Goal: Book appointment/travel/reservation

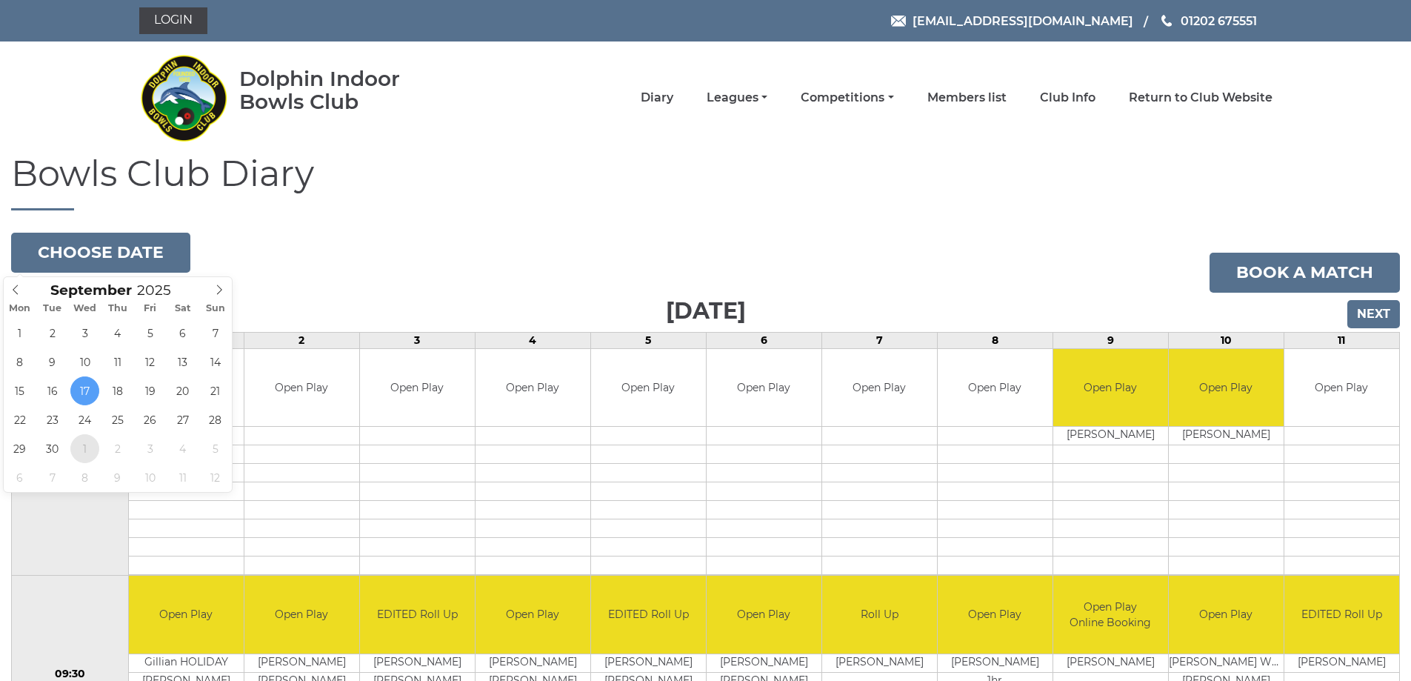
type input "[DATE]"
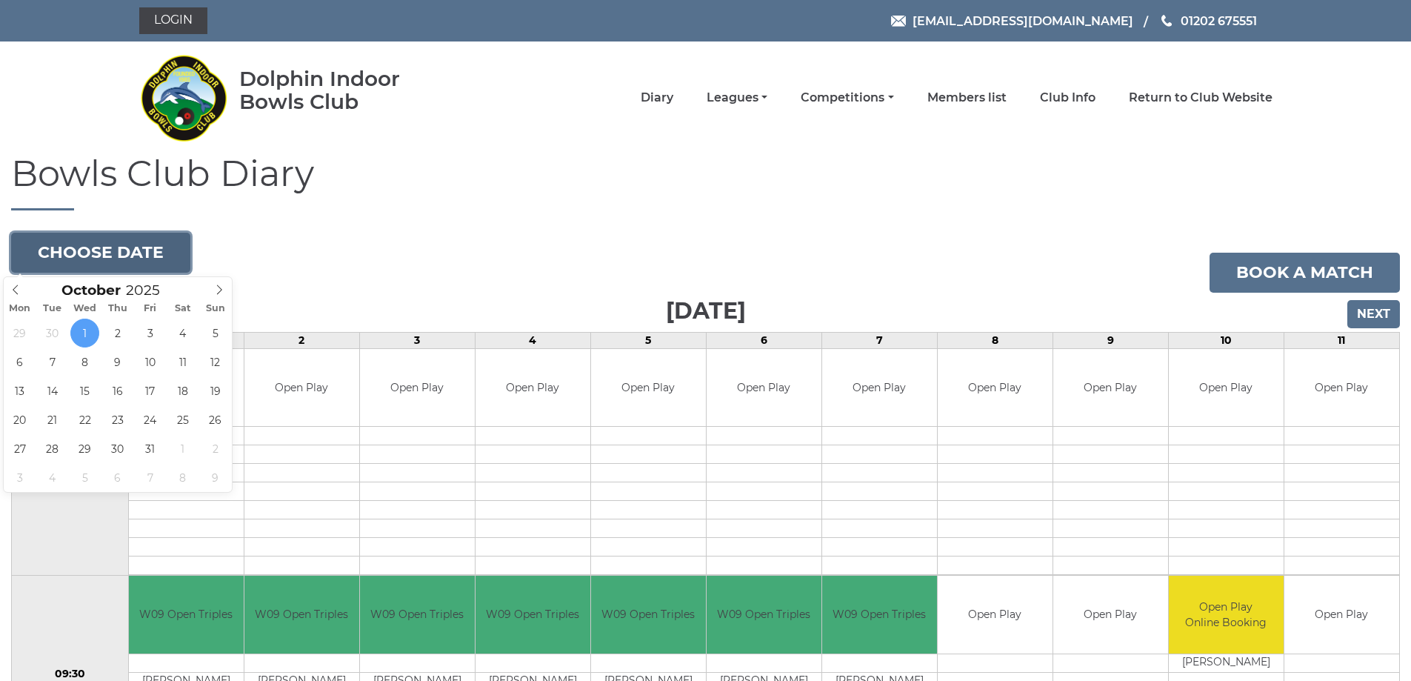
click at [112, 247] on button "Choose date" at bounding box center [100, 253] width 179 height 40
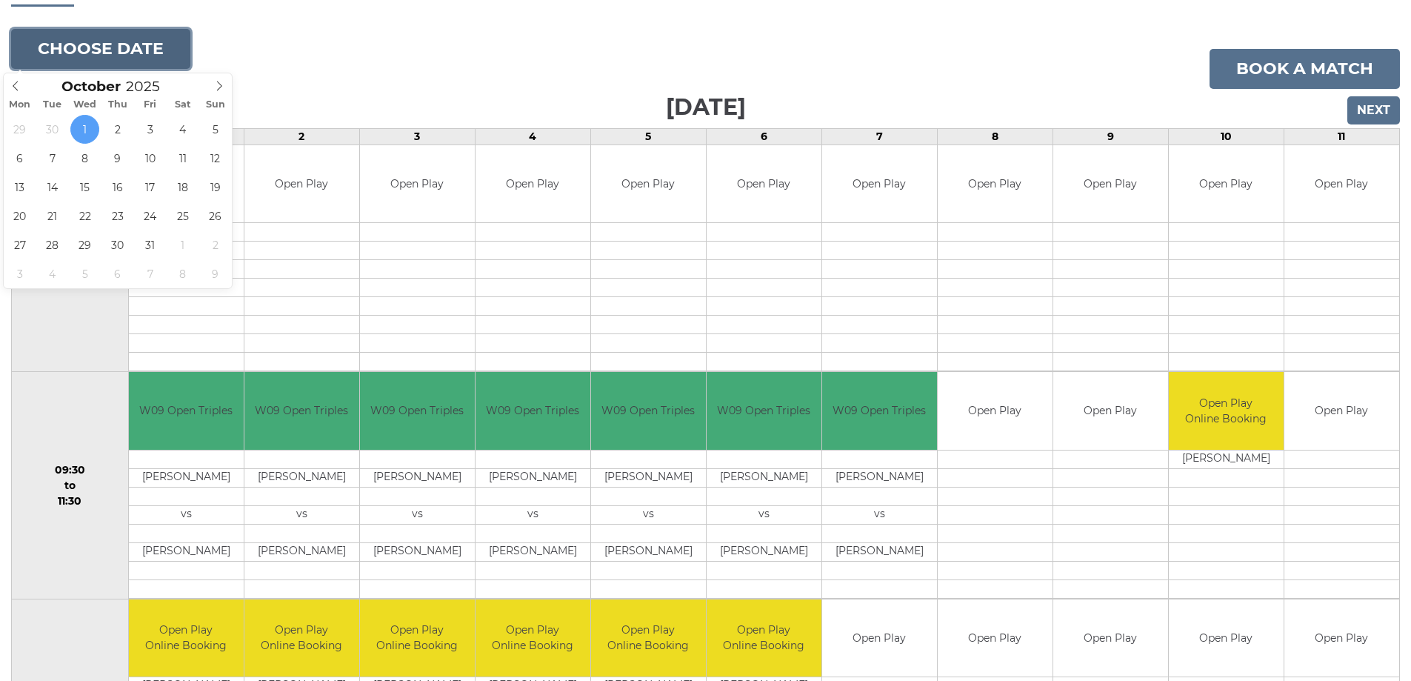
scroll to position [148, 0]
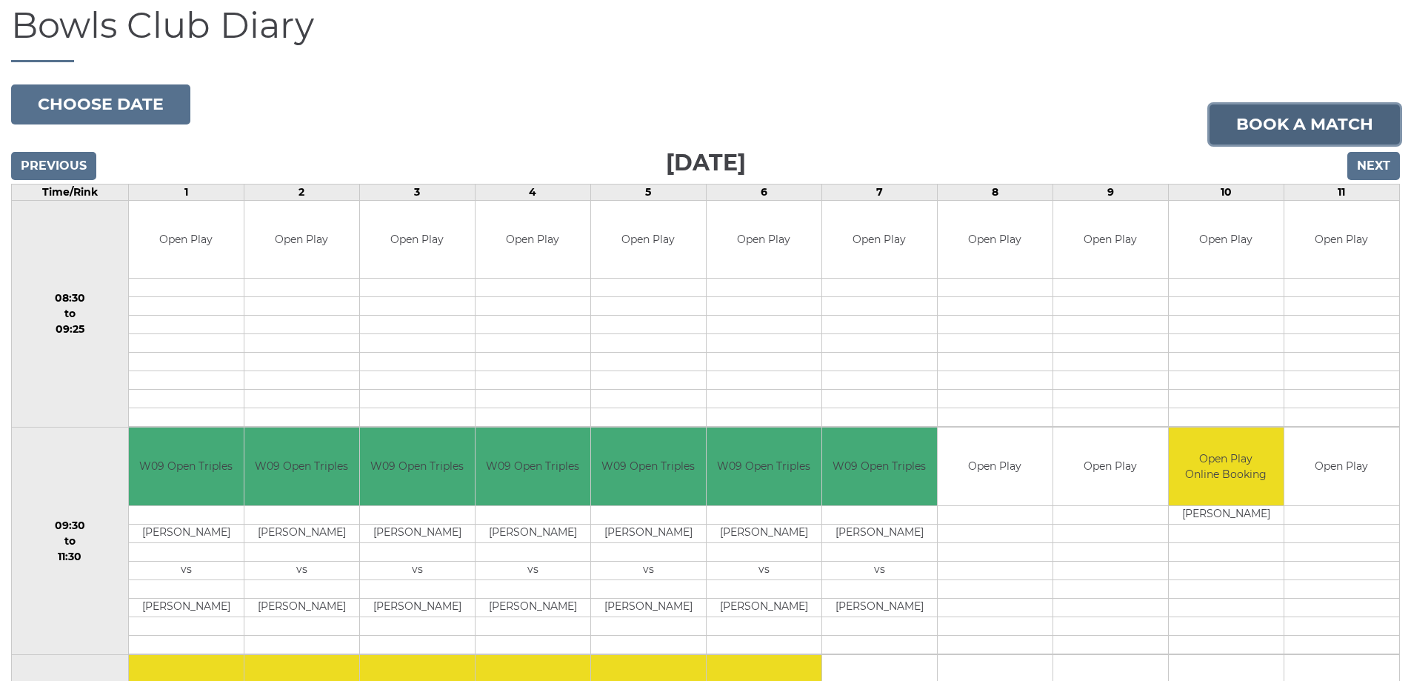
click at [1317, 120] on link "Book a match" at bounding box center [1304, 124] width 190 height 40
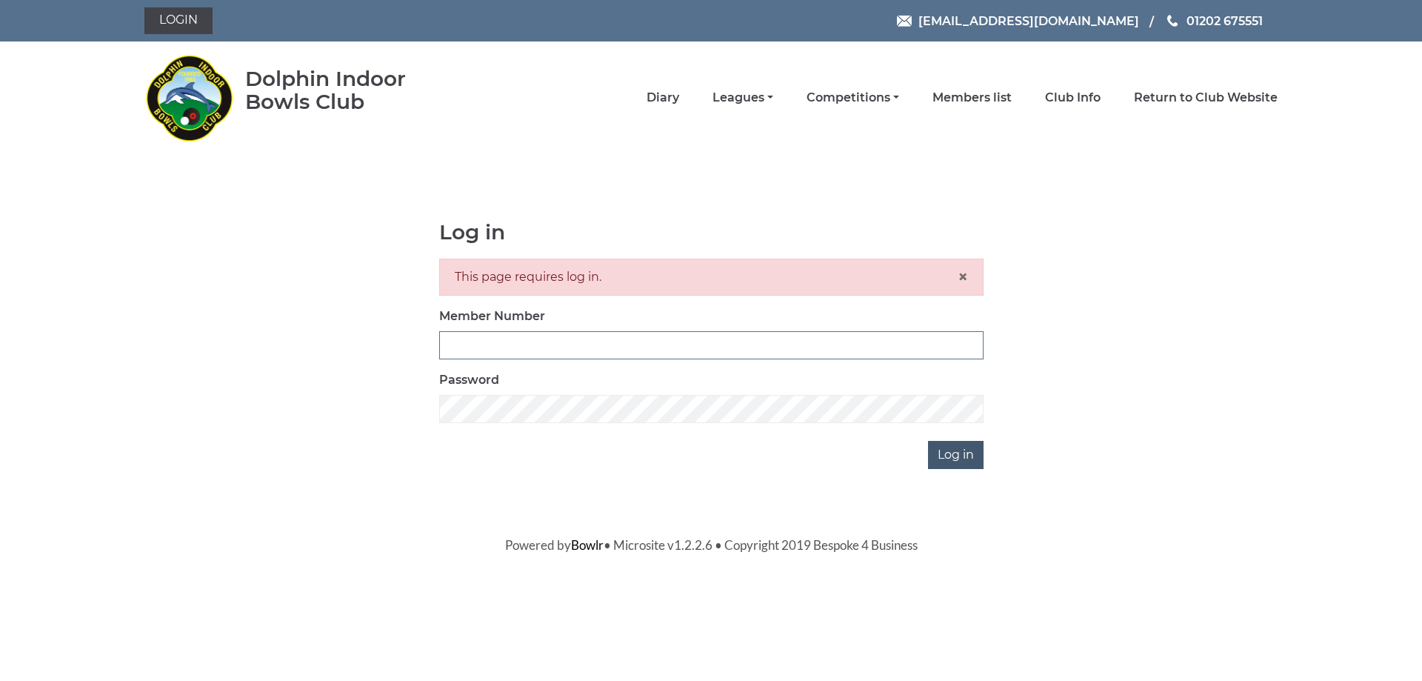
type input "3541"
click at [950, 450] on input "Log in" at bounding box center [956, 455] width 56 height 28
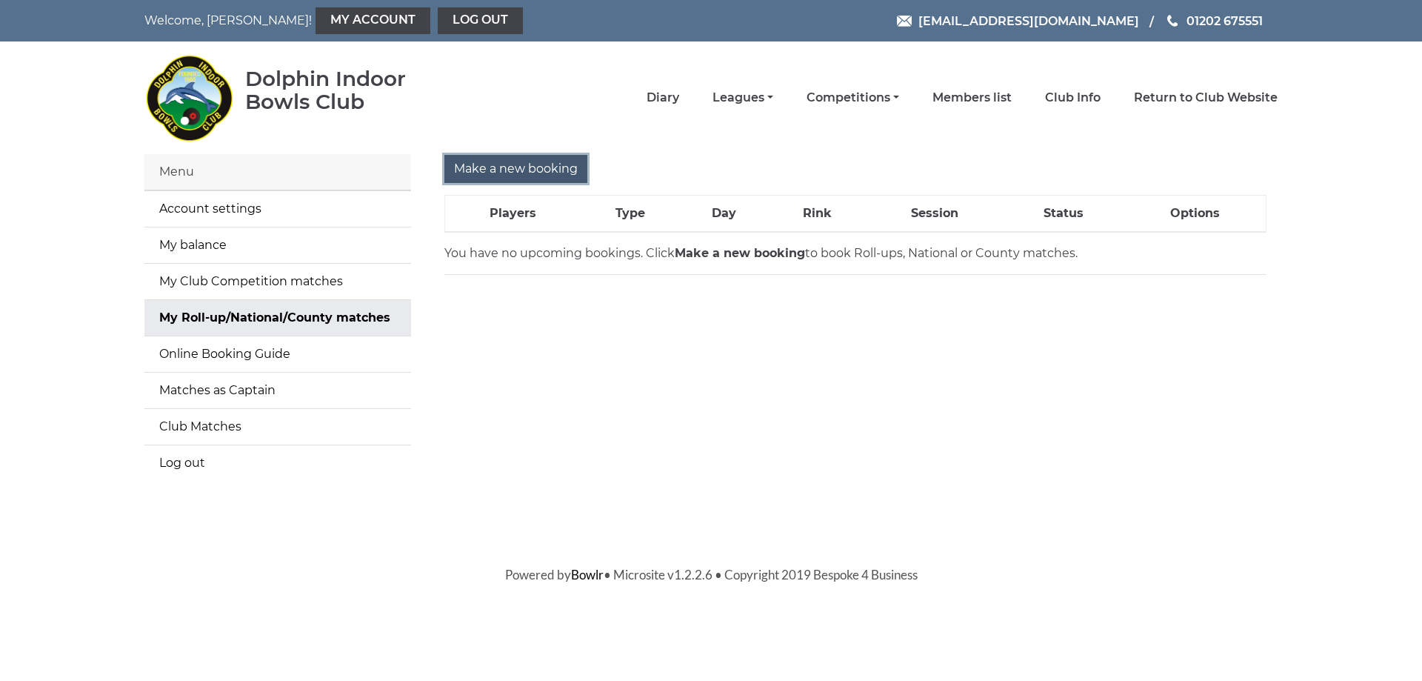
click at [552, 168] on input "Make a new booking" at bounding box center [515, 169] width 143 height 28
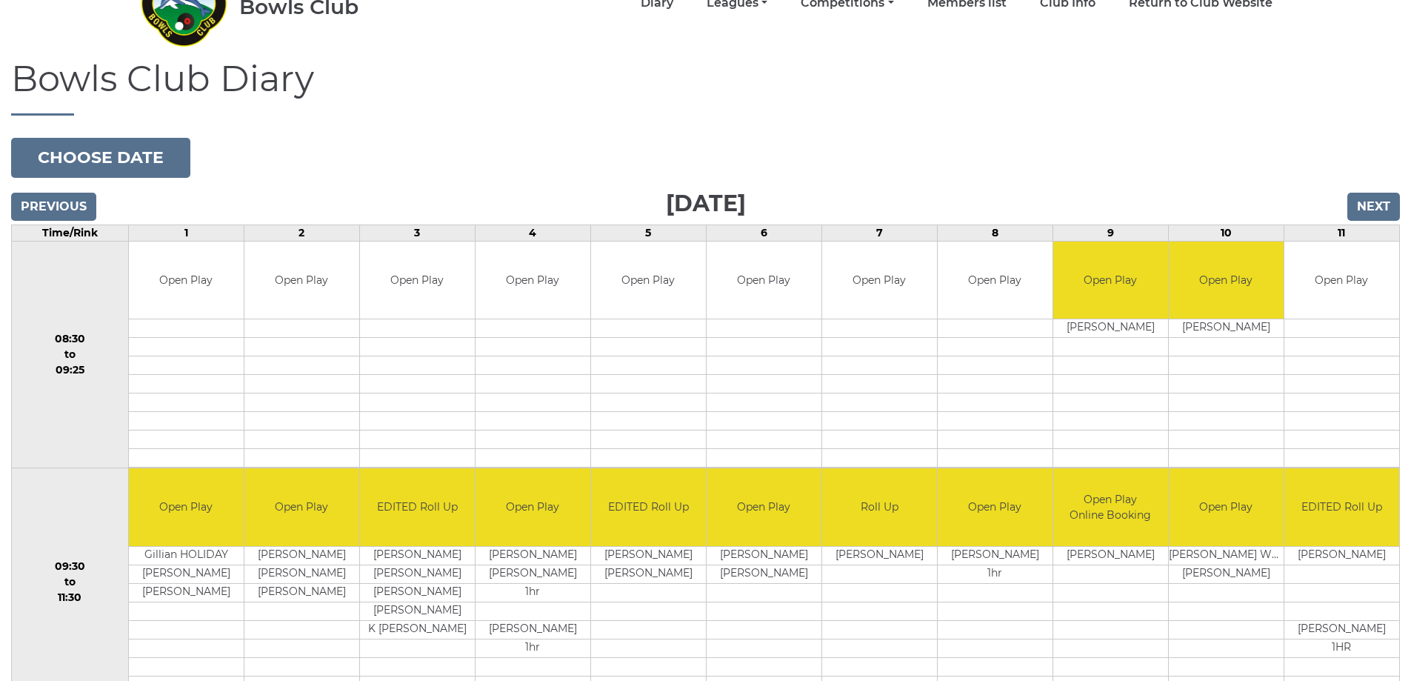
scroll to position [2, 0]
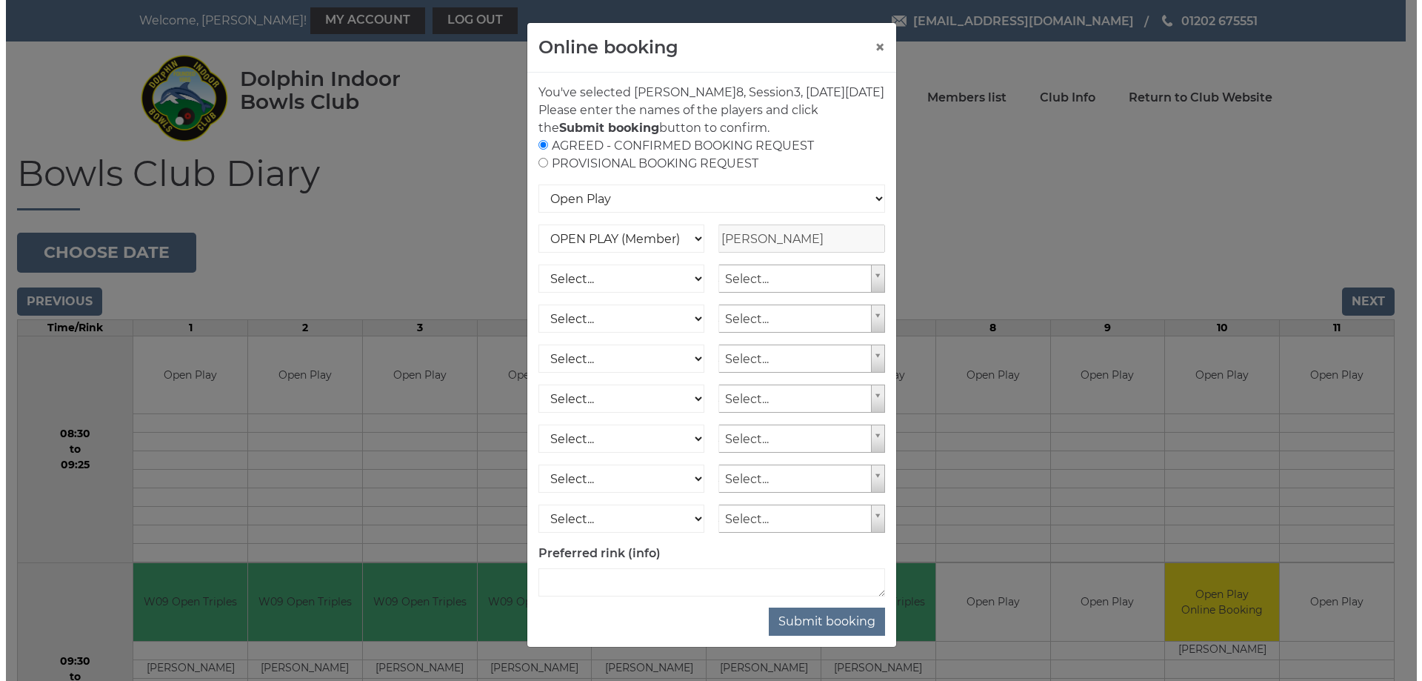
scroll to position [370, 0]
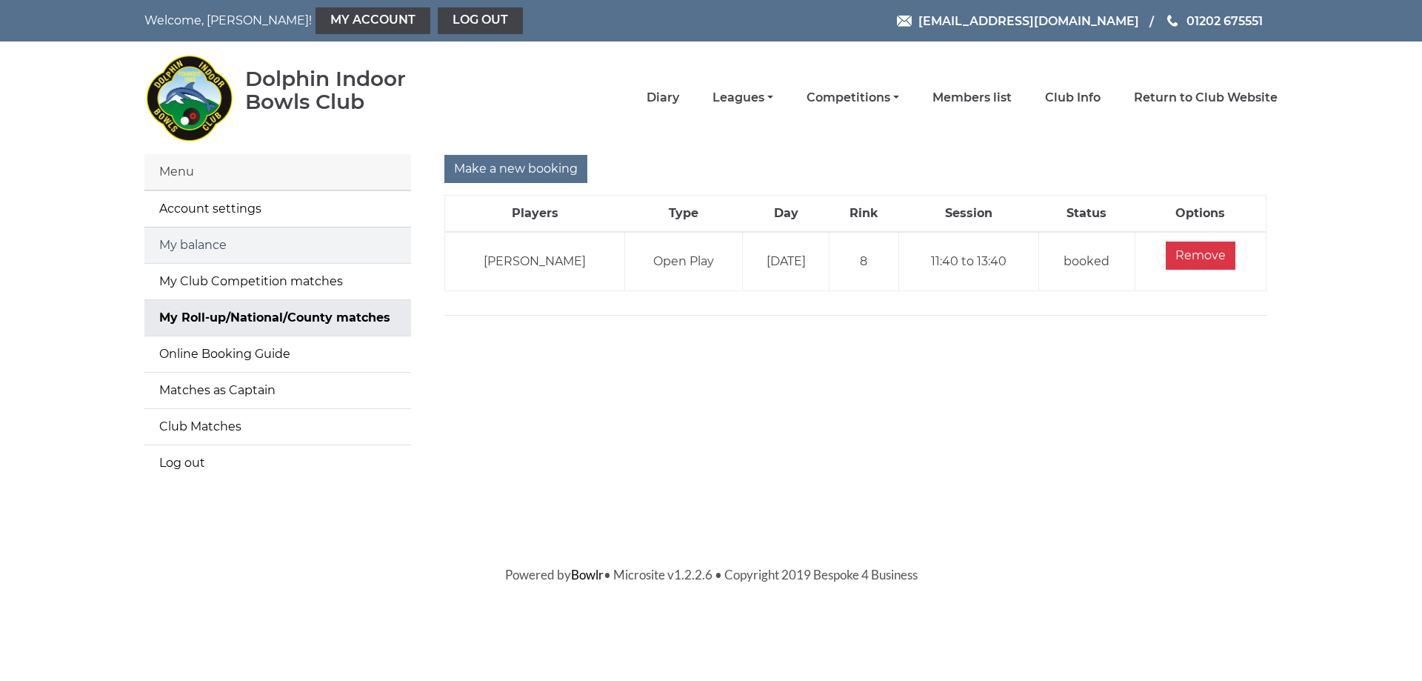
click at [196, 242] on link "My balance" at bounding box center [277, 245] width 267 height 36
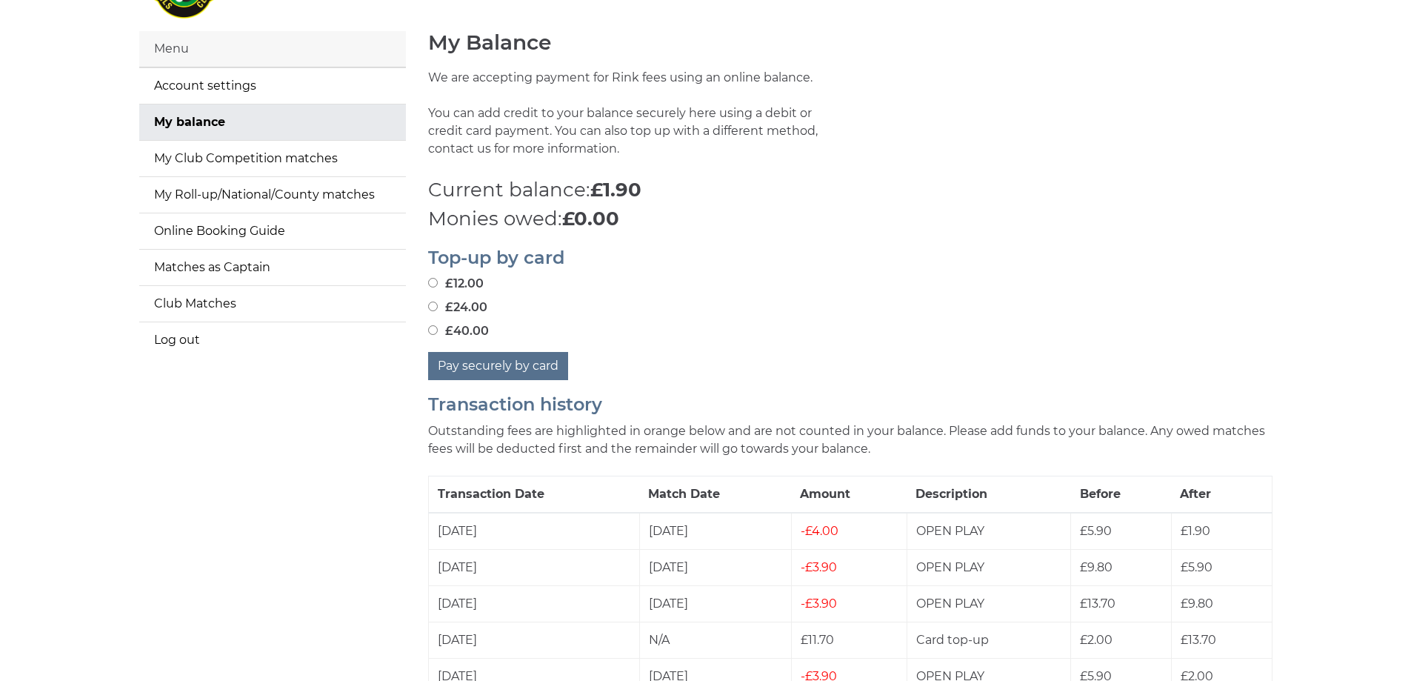
scroll to position [148, 0]
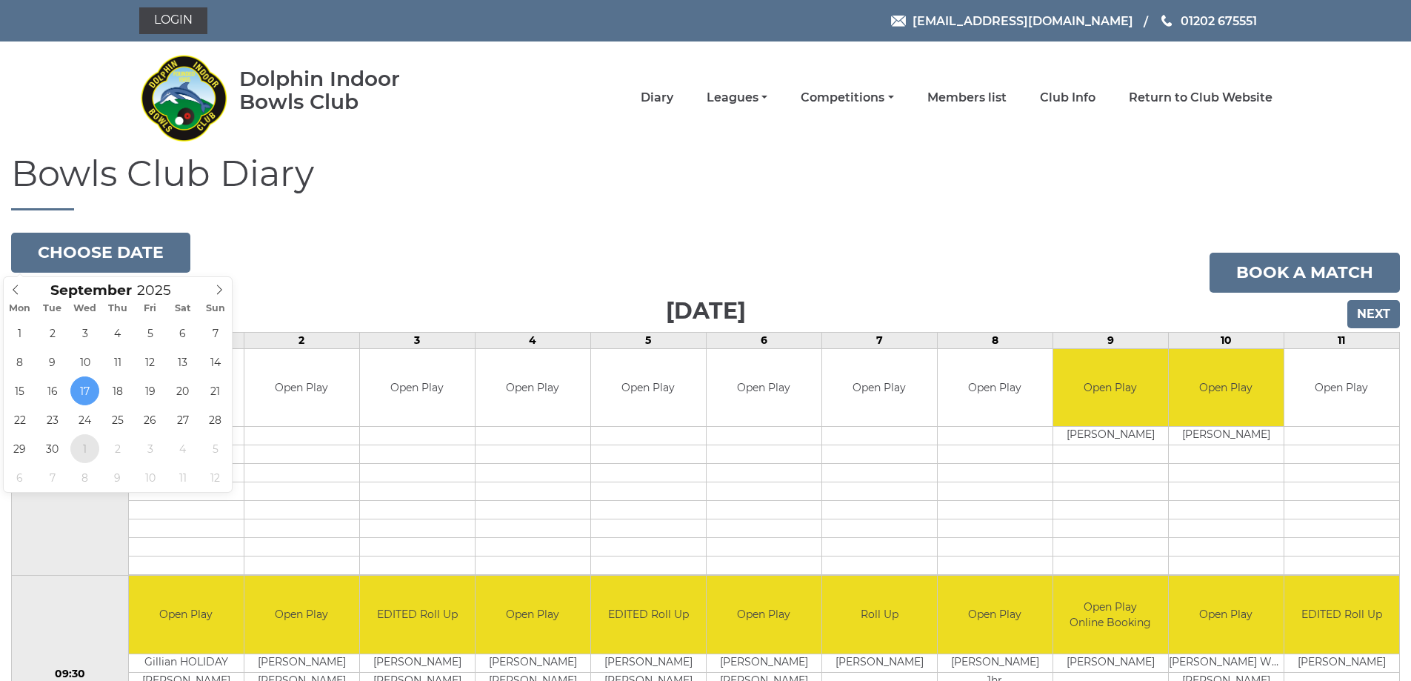
type input "[DATE]"
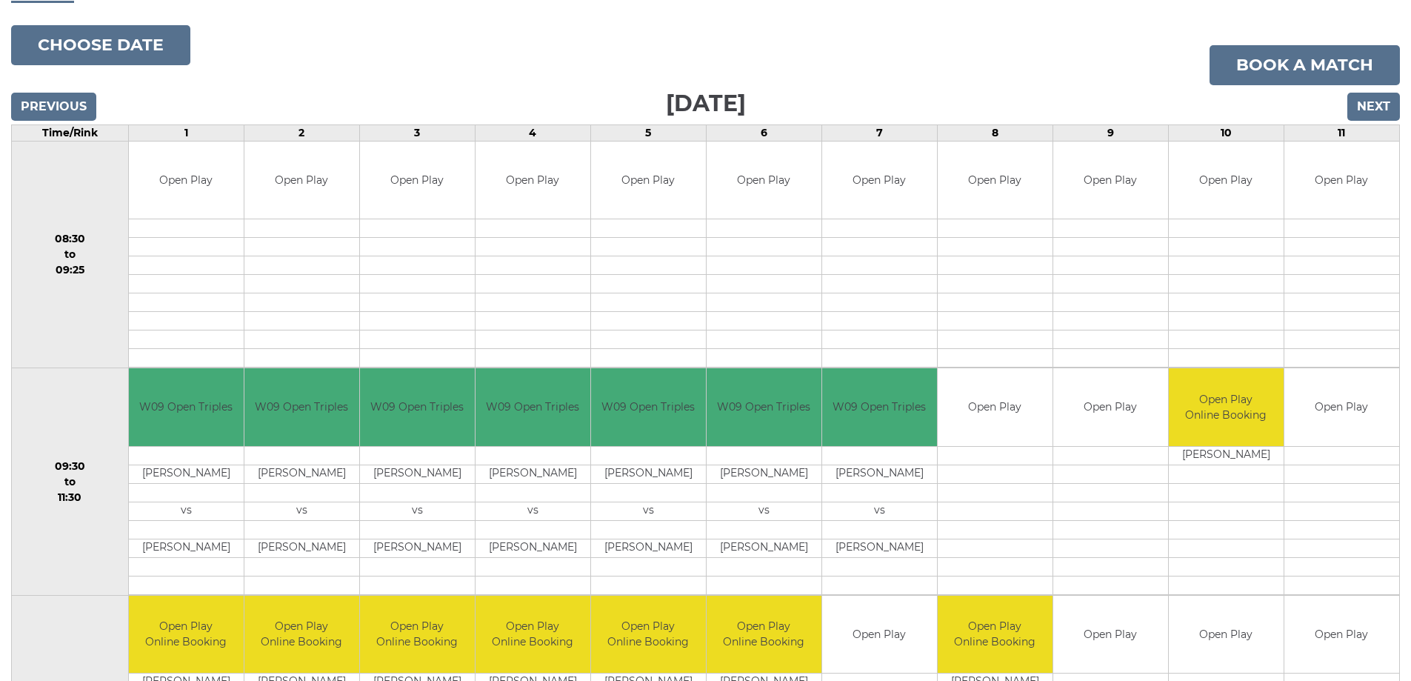
scroll to position [222, 0]
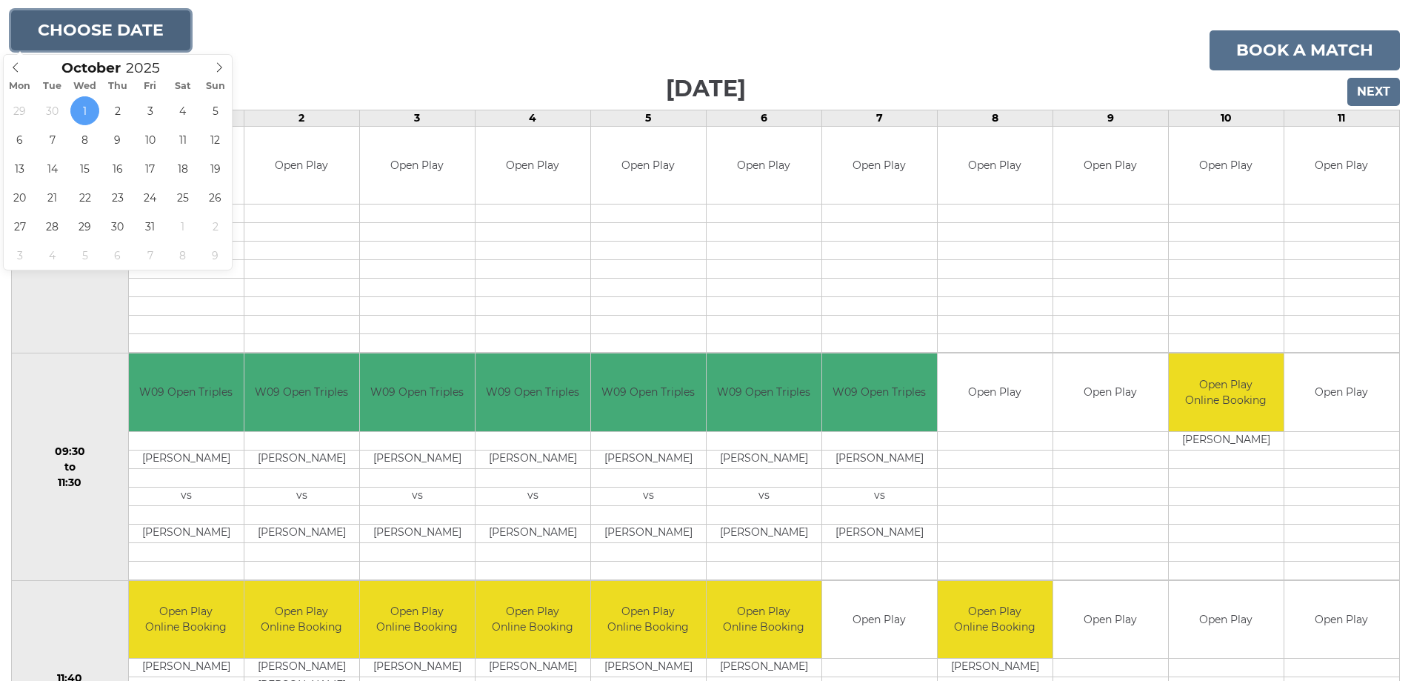
click at [96, 33] on button "Choose date" at bounding box center [100, 30] width 179 height 40
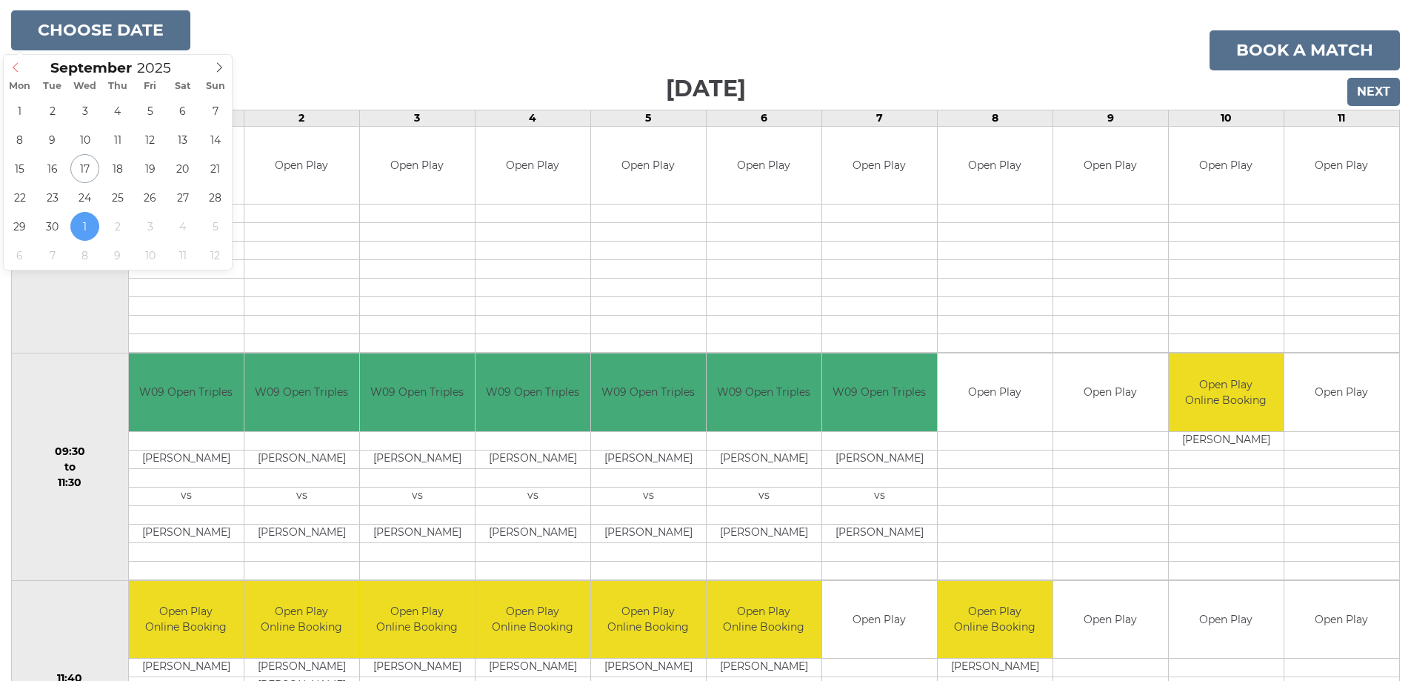
click at [19, 70] on icon at bounding box center [15, 67] width 10 height 10
type input "2025-09-17"
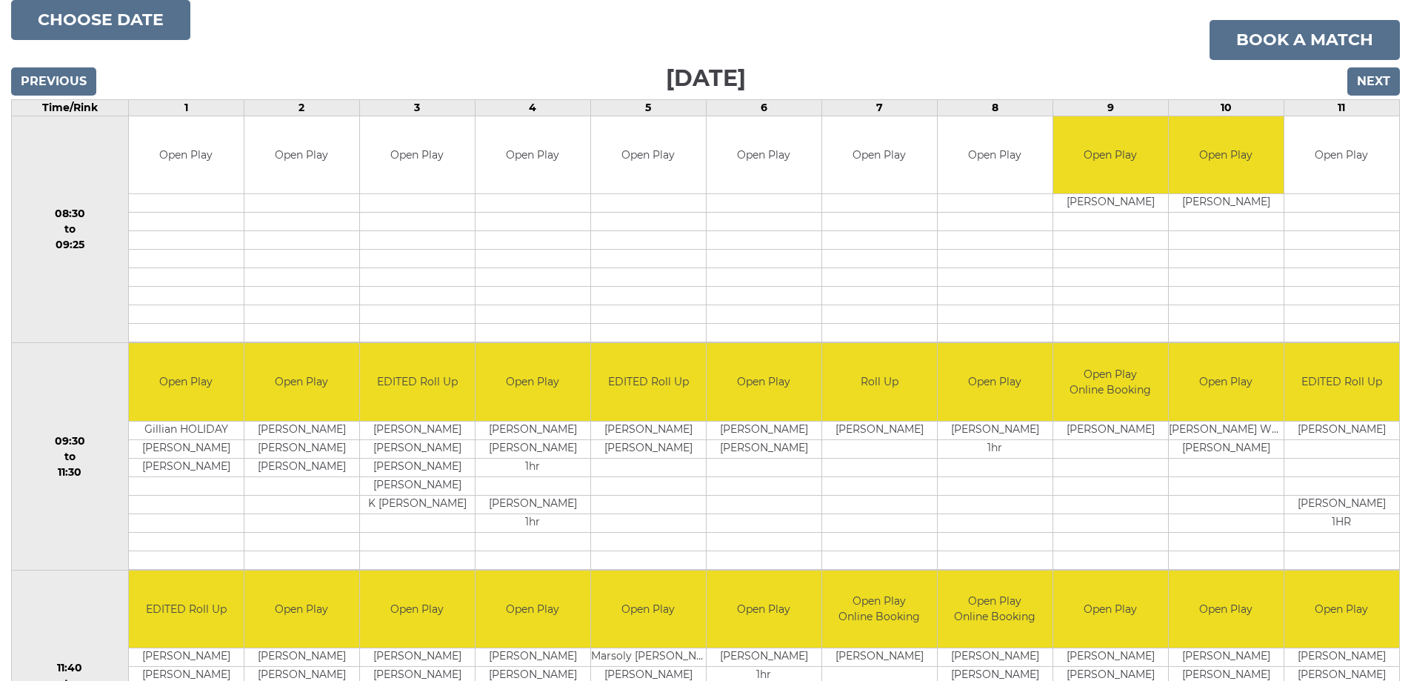
scroll to position [74, 0]
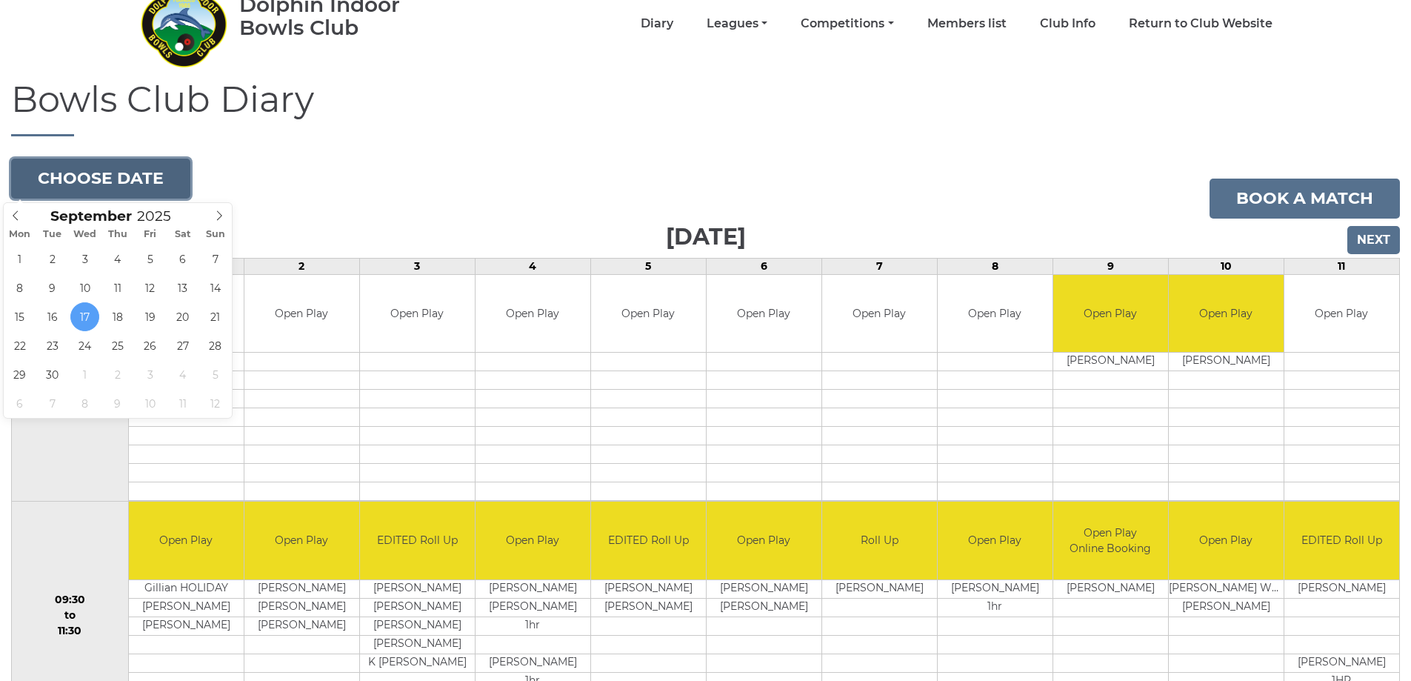
click at [94, 173] on button "Choose date" at bounding box center [100, 178] width 179 height 40
type input "[DATE]"
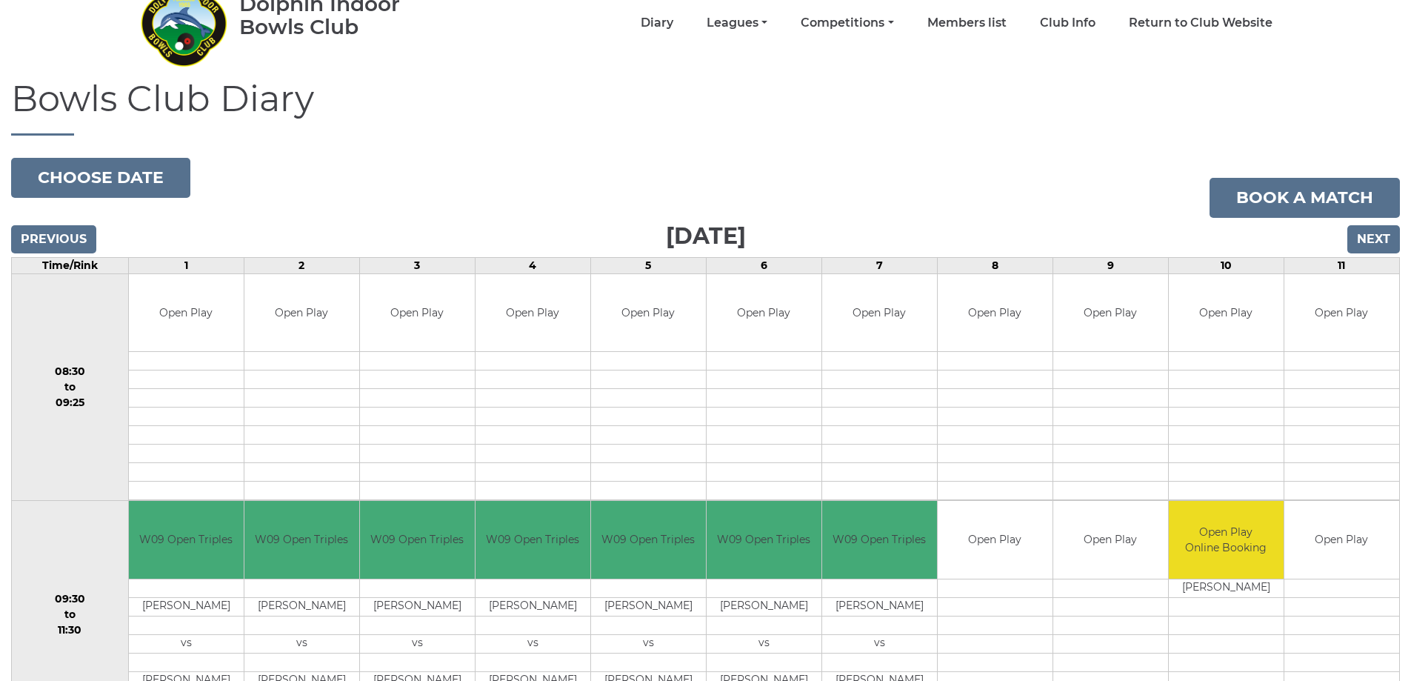
scroll to position [74, 0]
click at [81, 184] on button "Choose date" at bounding box center [100, 178] width 179 height 40
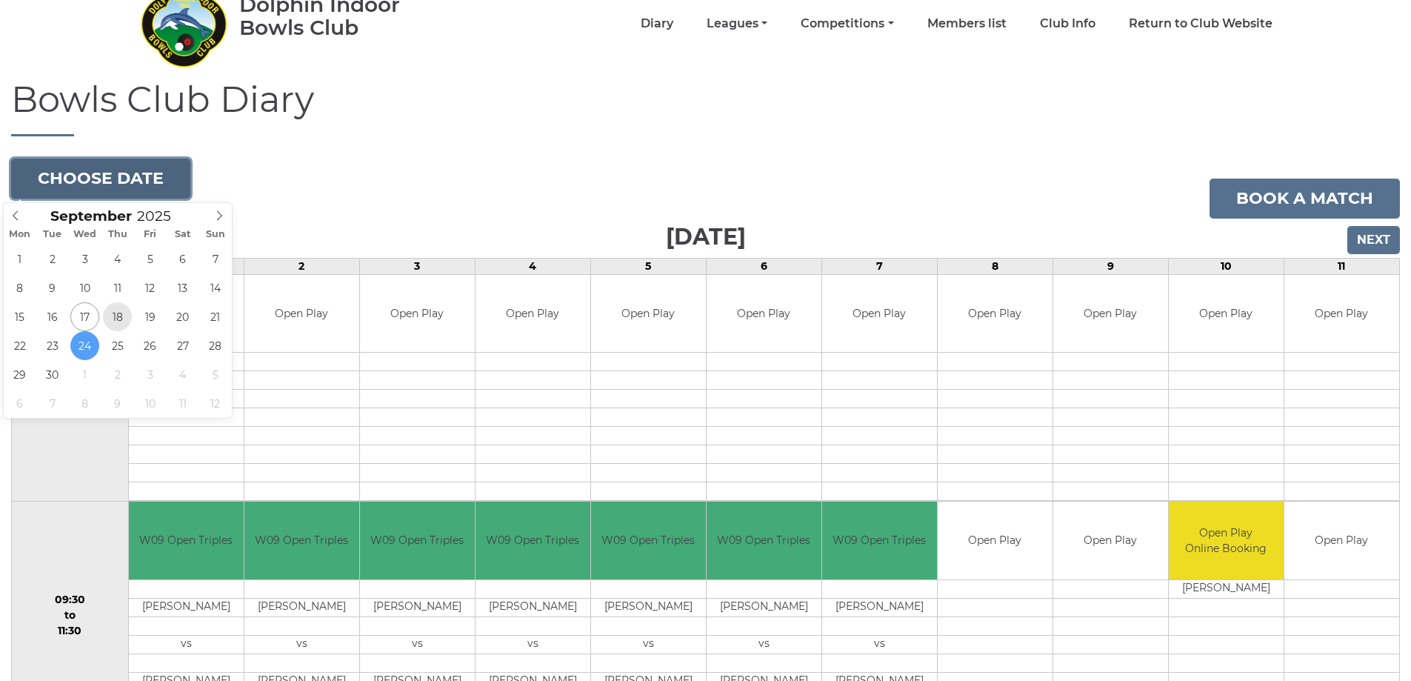
type input "2025-09-18"
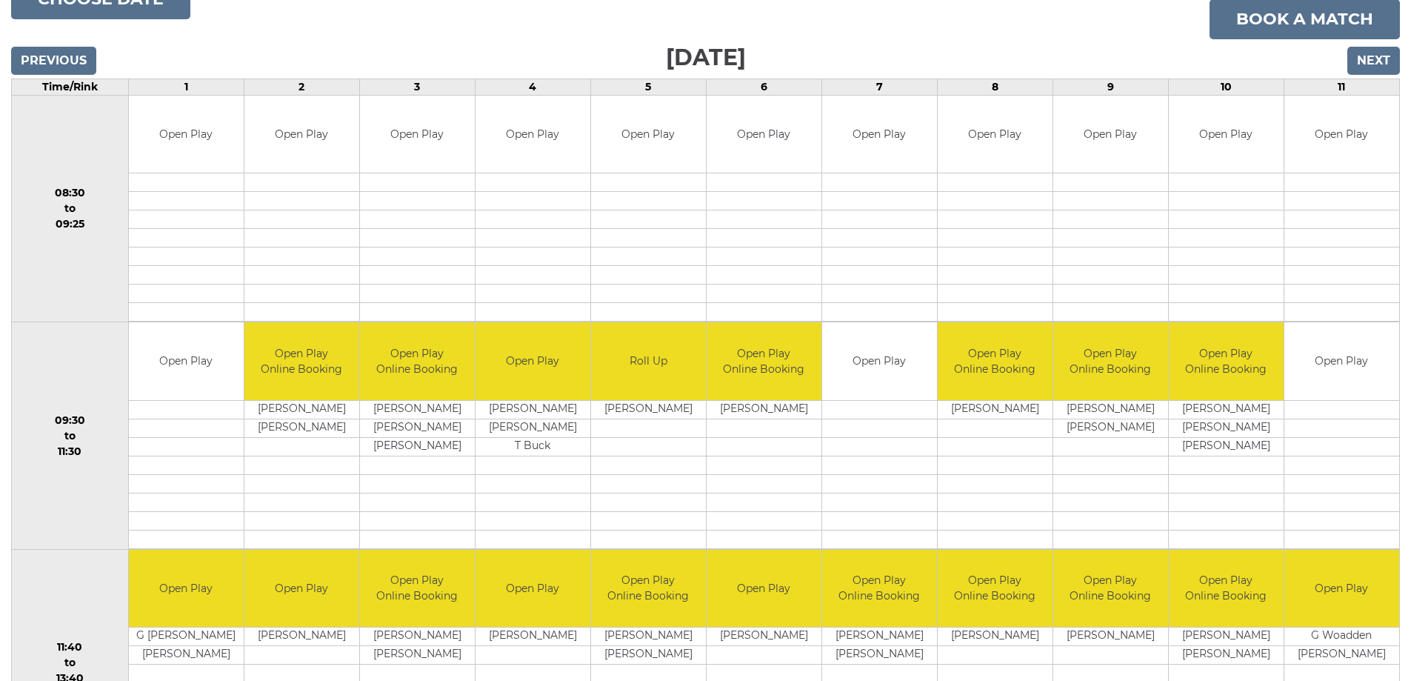
scroll to position [222, 0]
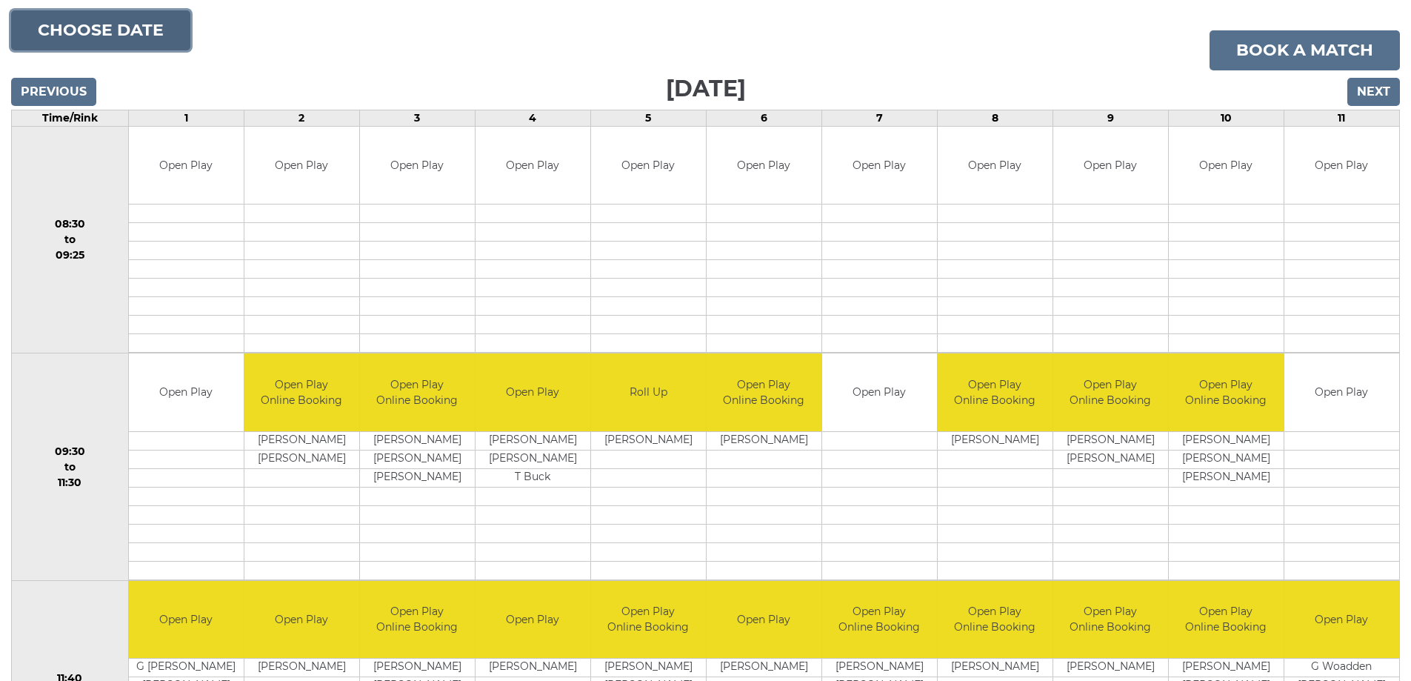
click at [98, 39] on button "Choose date" at bounding box center [100, 30] width 179 height 40
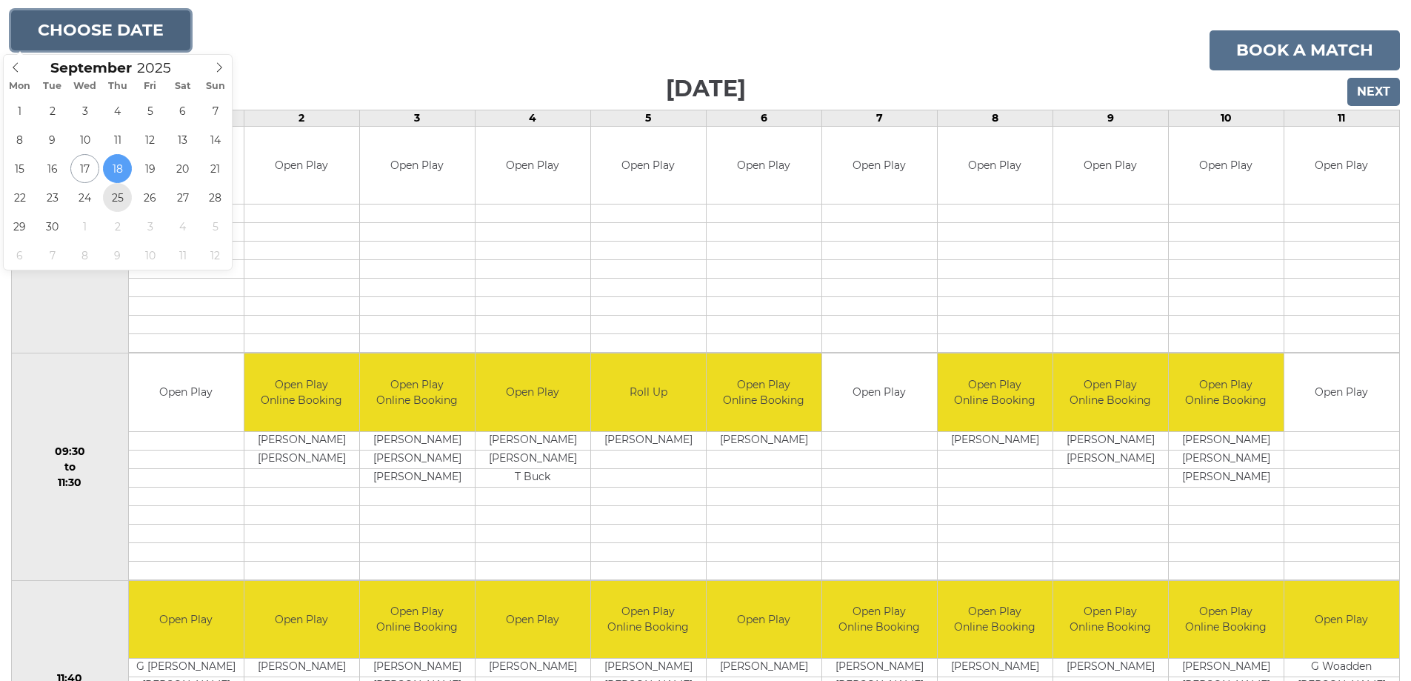
type input "[DATE]"
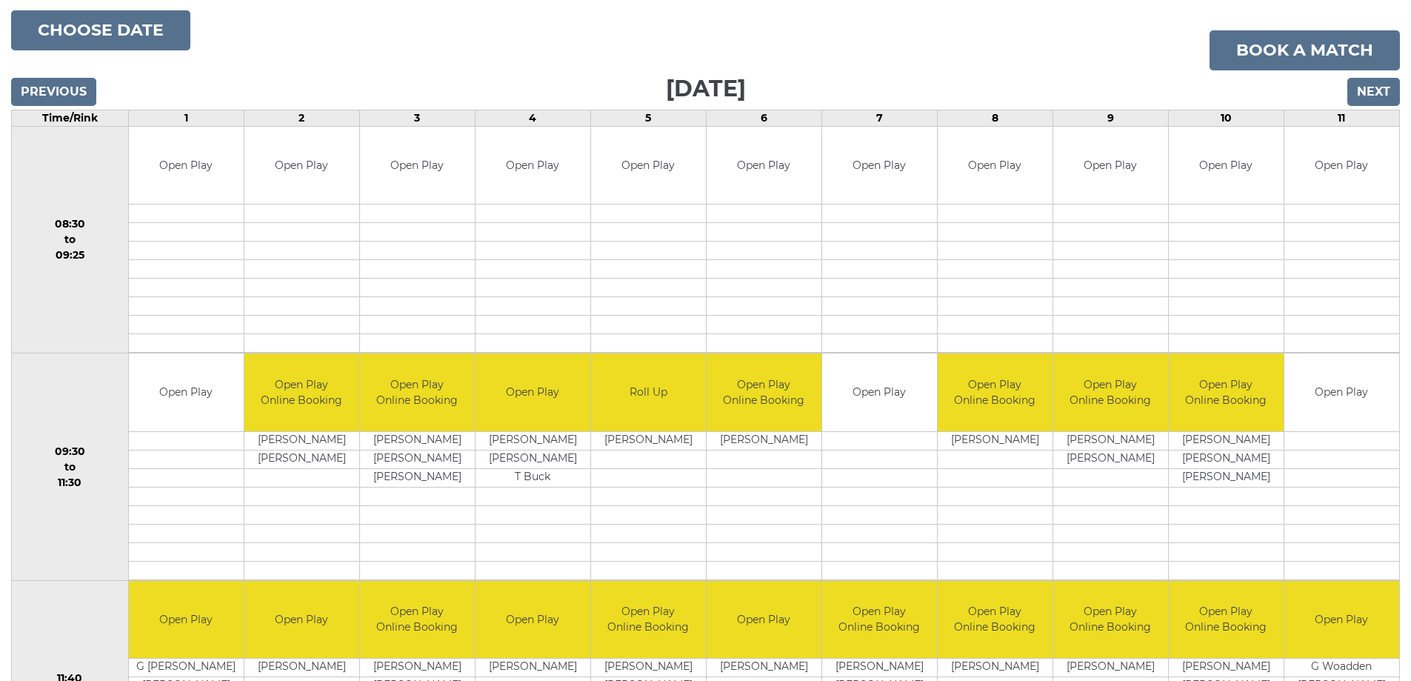
scroll to position [267, 0]
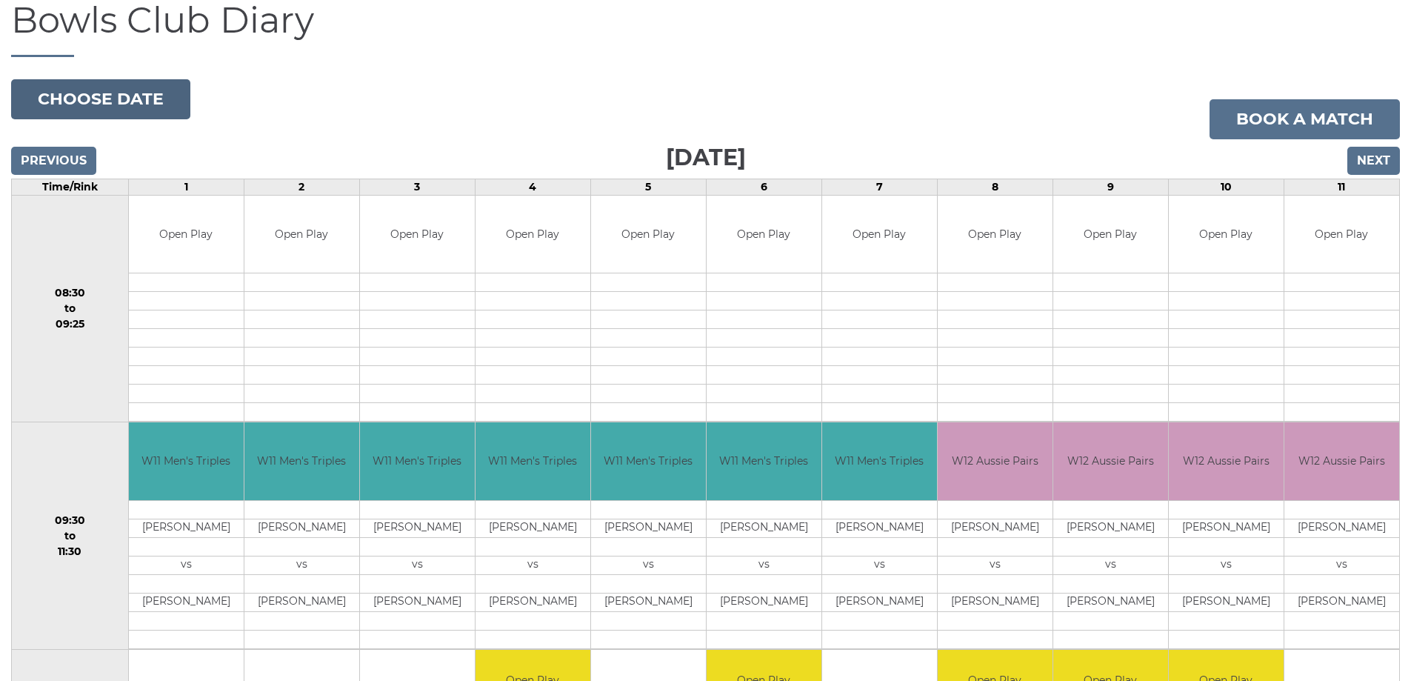
scroll to position [74, 0]
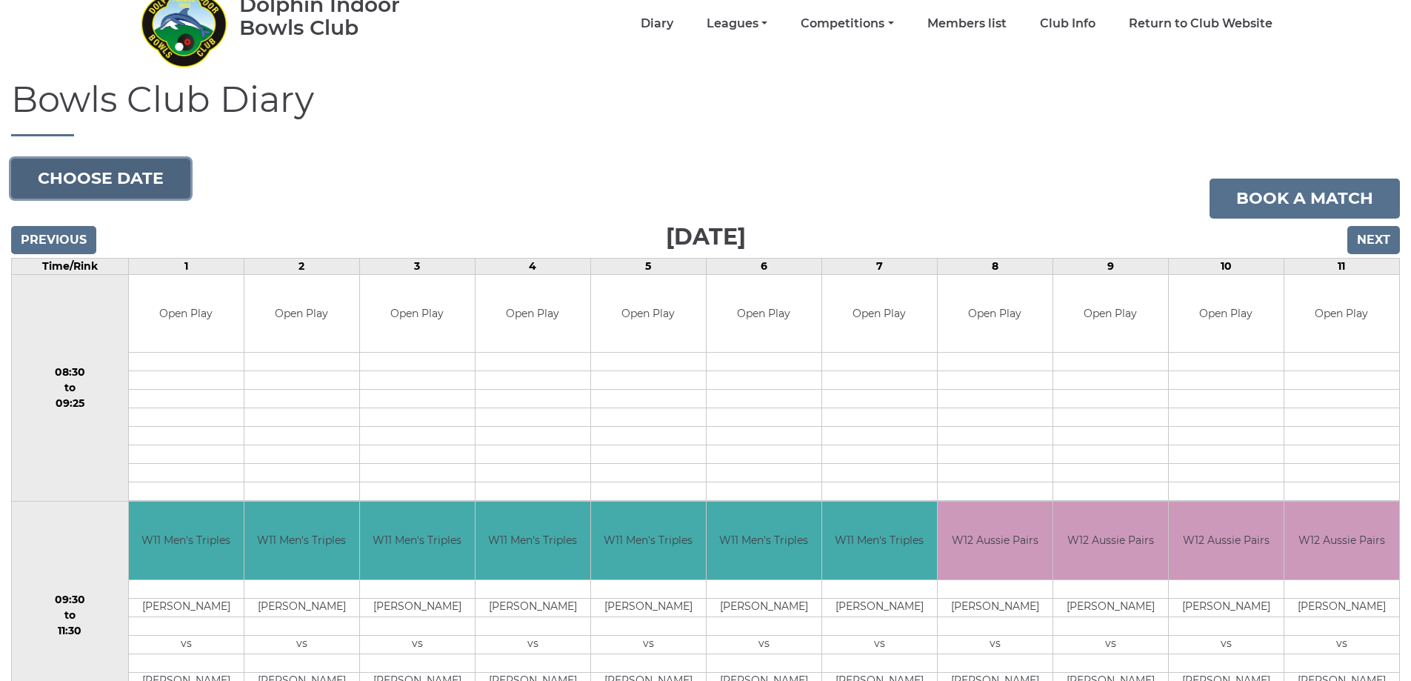
click at [93, 170] on button "Choose date" at bounding box center [100, 178] width 179 height 40
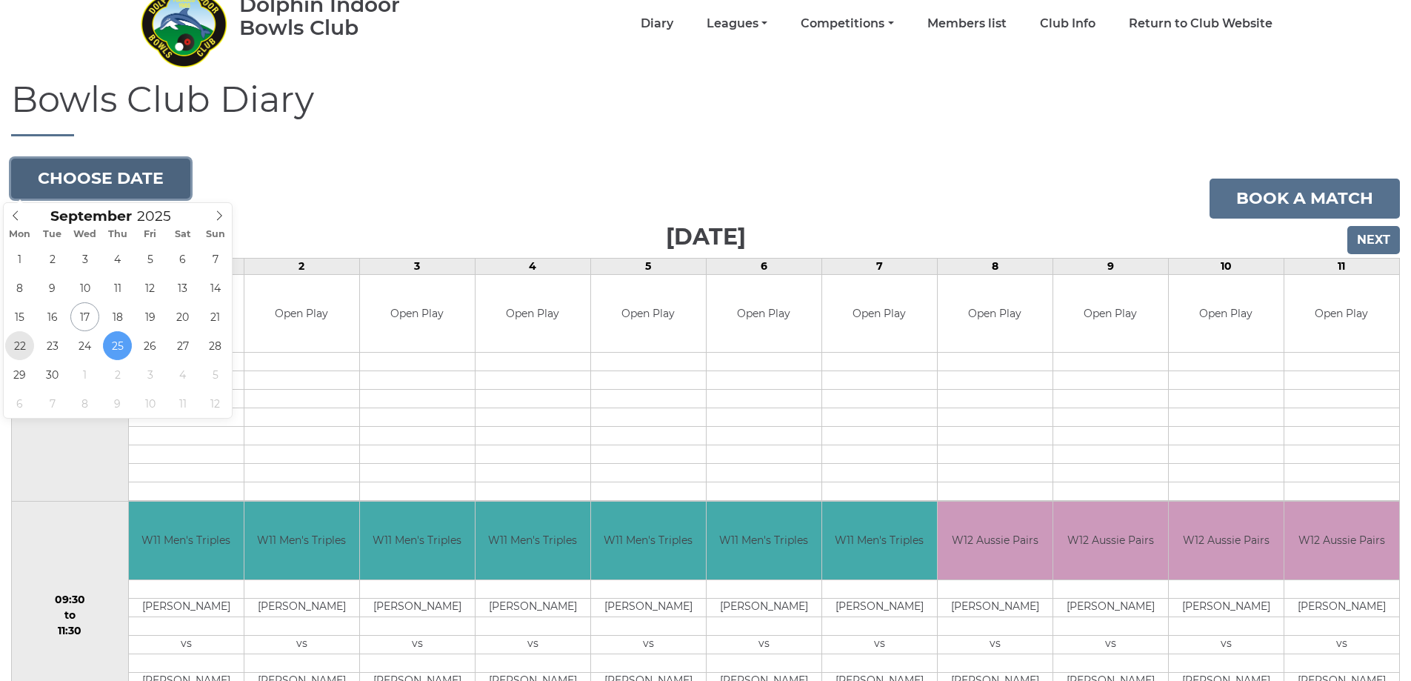
type input "[DATE]"
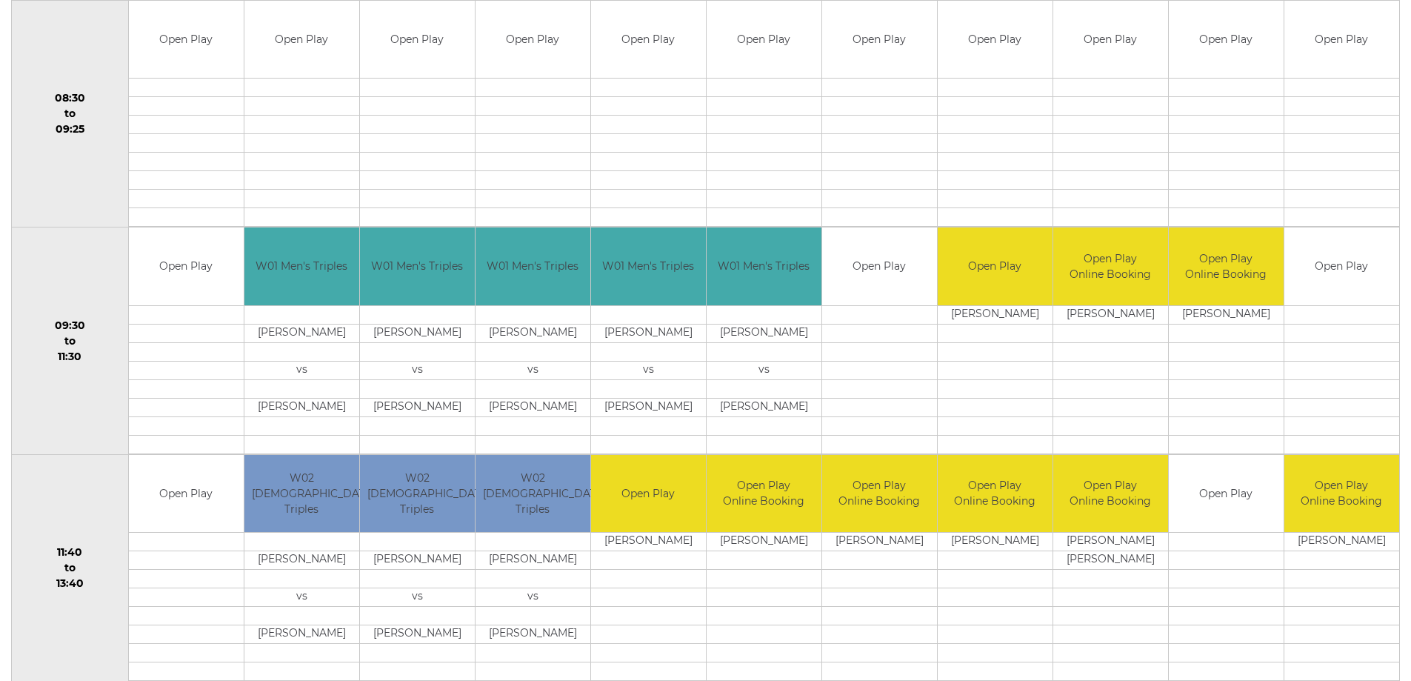
scroll to position [370, 0]
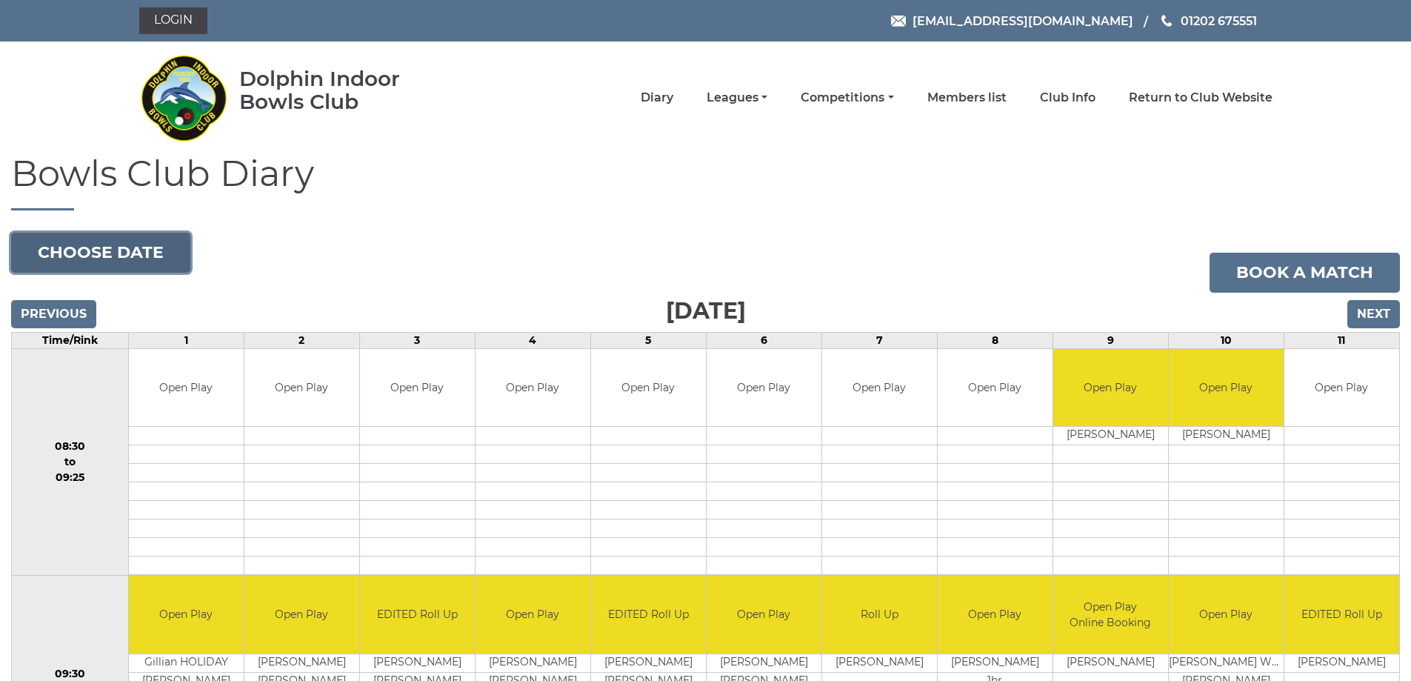
click at [133, 251] on button "Choose date" at bounding box center [100, 253] width 179 height 40
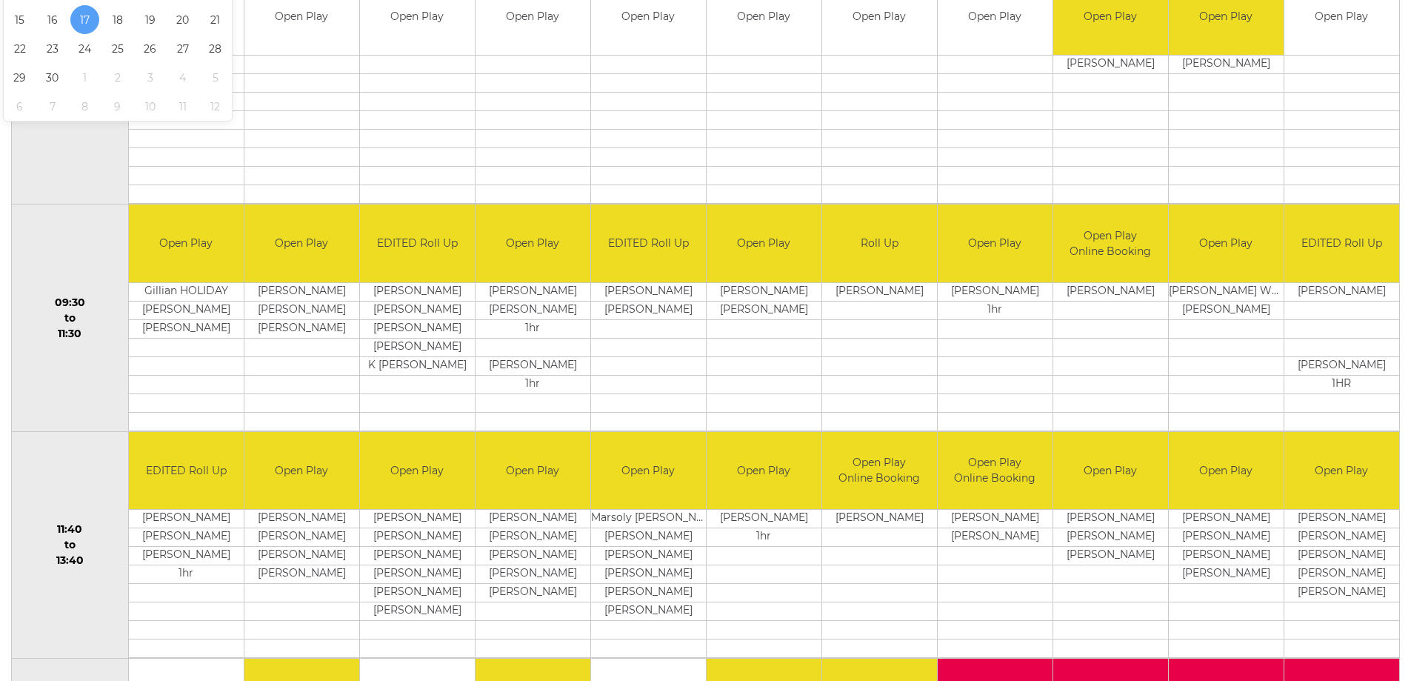
scroll to position [370, 0]
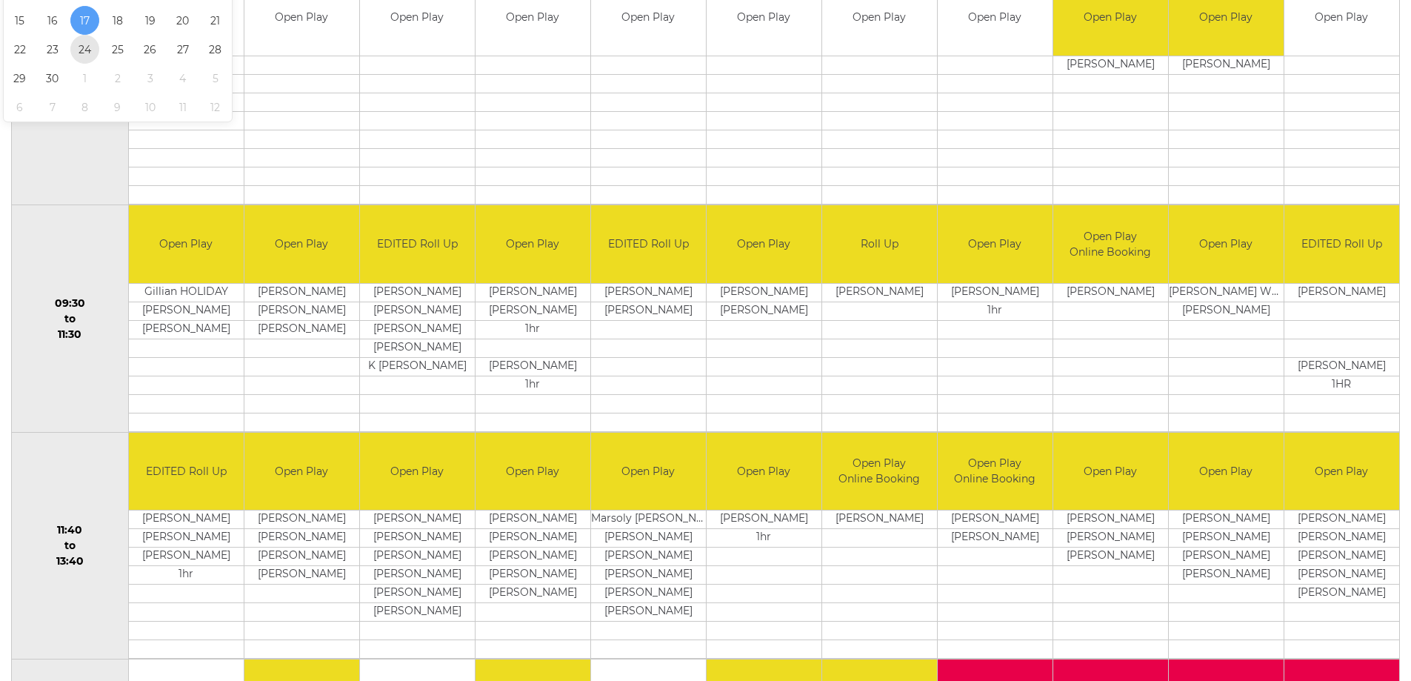
type input "[DATE]"
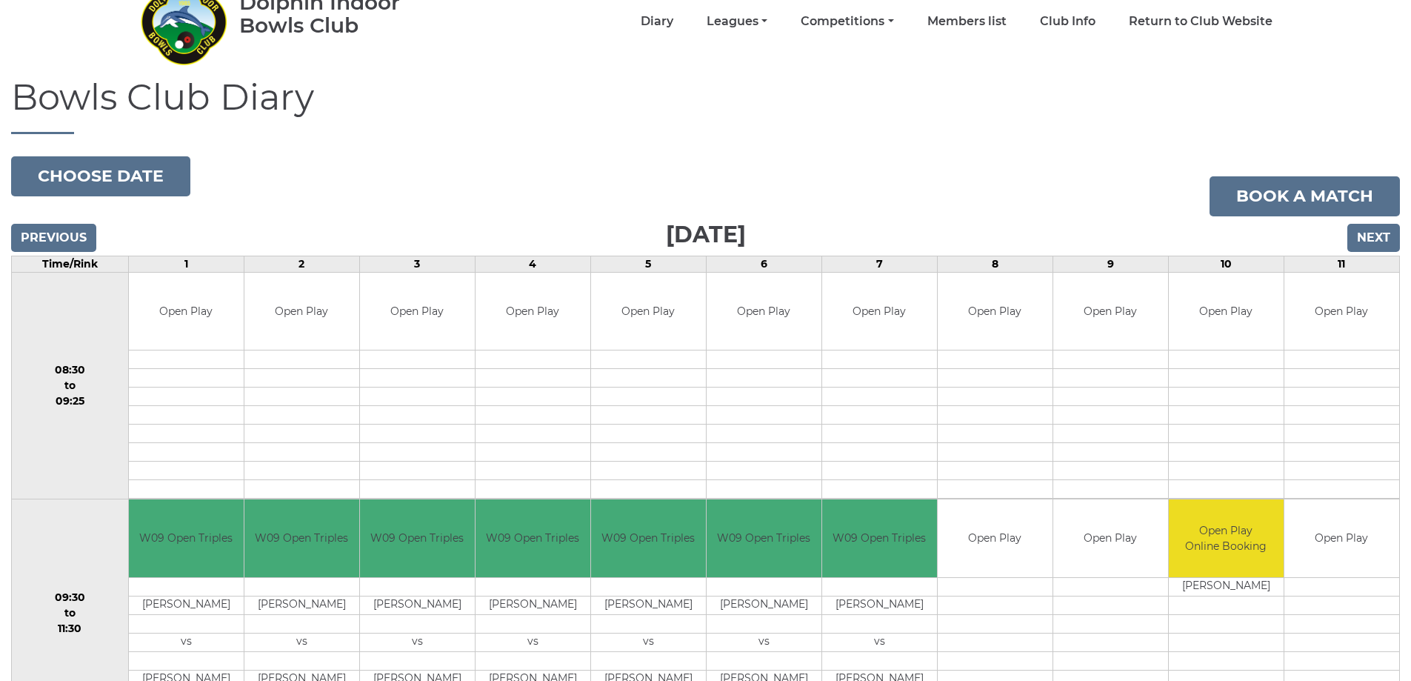
scroll to position [74, 0]
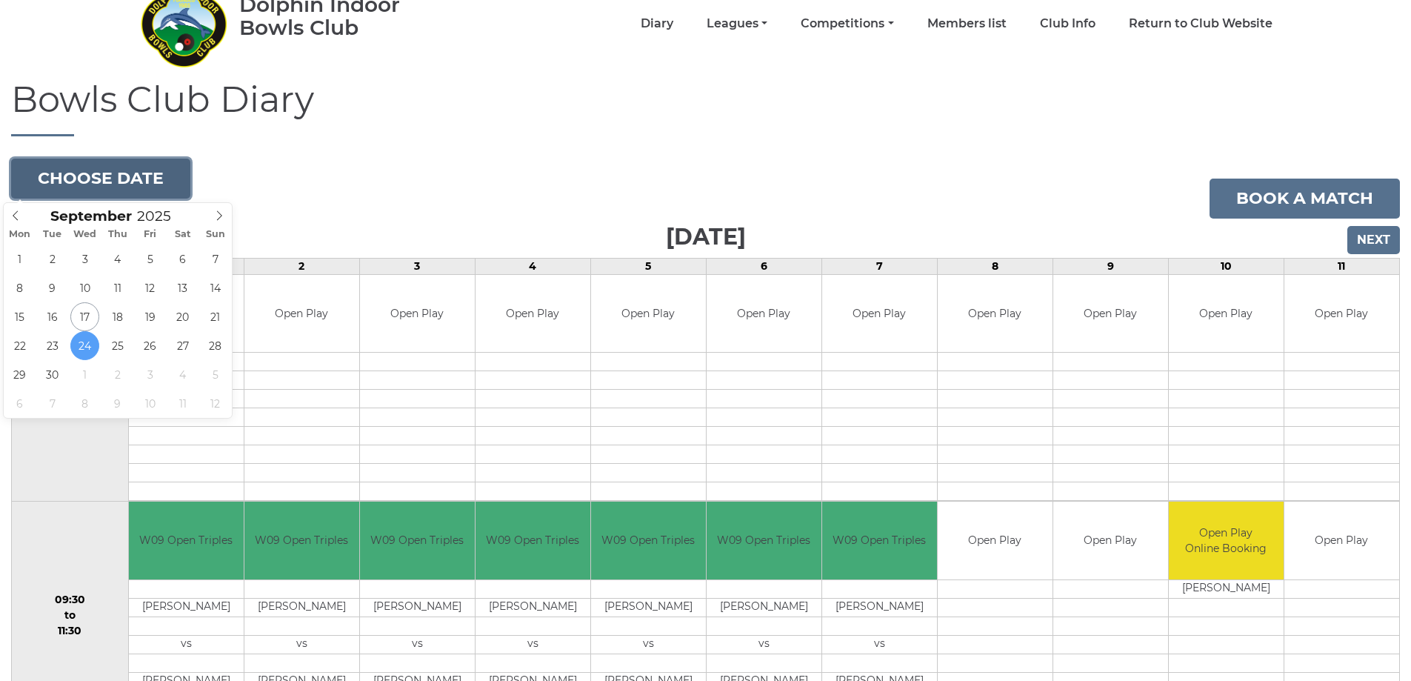
click at [76, 168] on button "Choose date" at bounding box center [100, 178] width 179 height 40
type input "[DATE]"
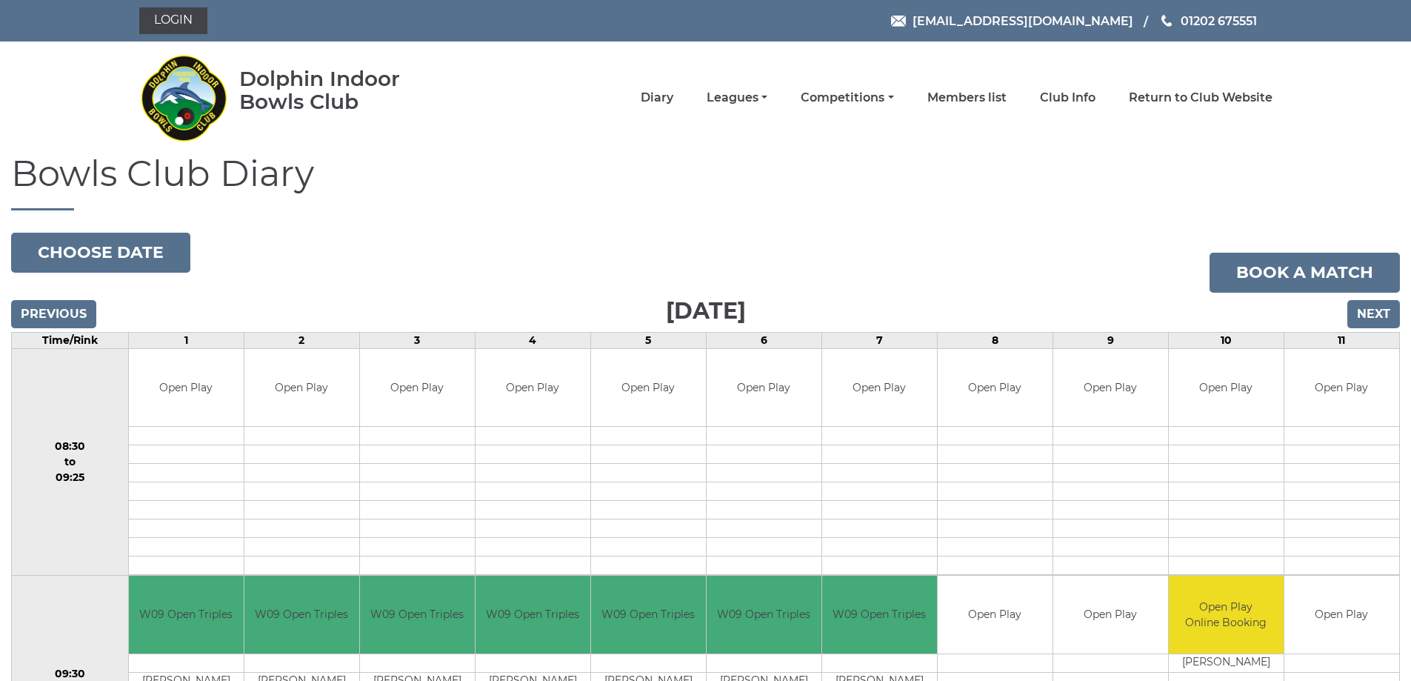
scroll to position [296, 0]
